Goal: Check status: Check status

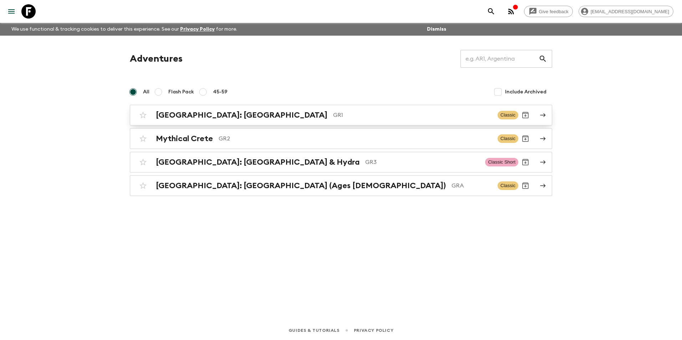
click at [213, 118] on h2 "[GEOGRAPHIC_DATA]: [GEOGRAPHIC_DATA]" at bounding box center [242, 115] width 172 height 9
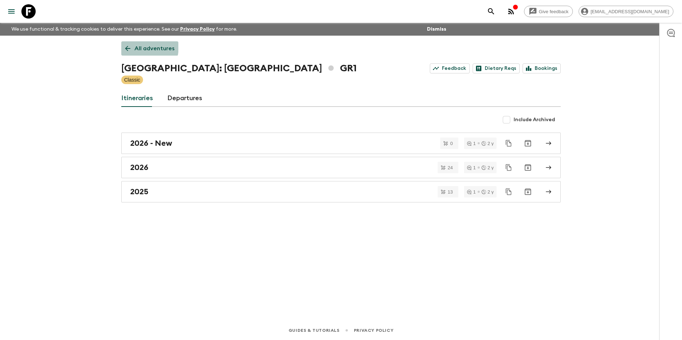
click at [123, 46] on link "All adventures" at bounding box center [149, 48] width 57 height 14
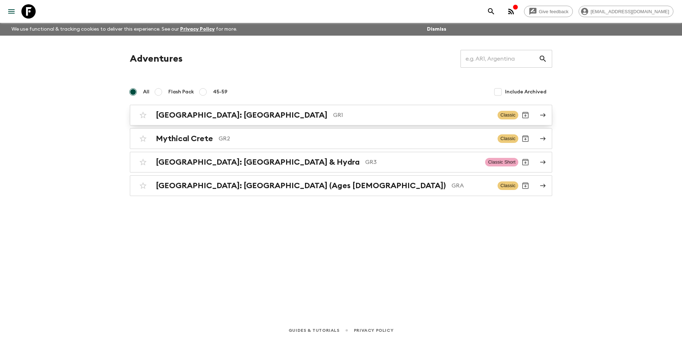
click at [205, 111] on h2 "[GEOGRAPHIC_DATA]: [GEOGRAPHIC_DATA]" at bounding box center [242, 115] width 172 height 9
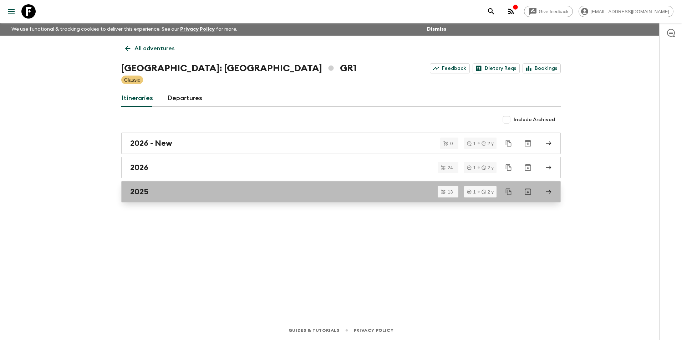
click at [149, 192] on div "2025" at bounding box center [334, 191] width 408 height 9
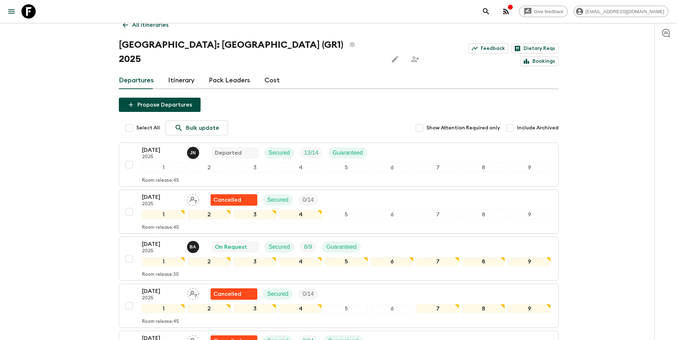
scroll to position [36, 0]
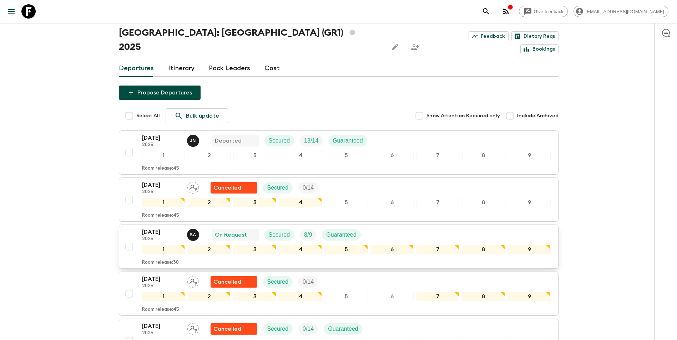
click at [138, 228] on div "[DATE] 2025 B A On Request Secured 8 / 9 Guaranteed 1 2 3 4 5 6 7 8 9 Room rele…" at bounding box center [336, 247] width 429 height 38
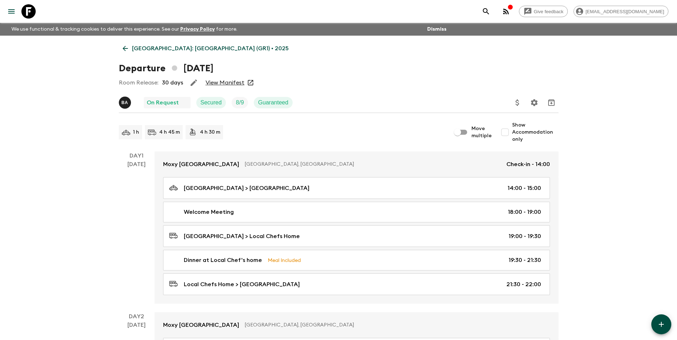
click at [229, 83] on link "View Manifest" at bounding box center [224, 82] width 39 height 7
